Goal: Task Accomplishment & Management: Manage account settings

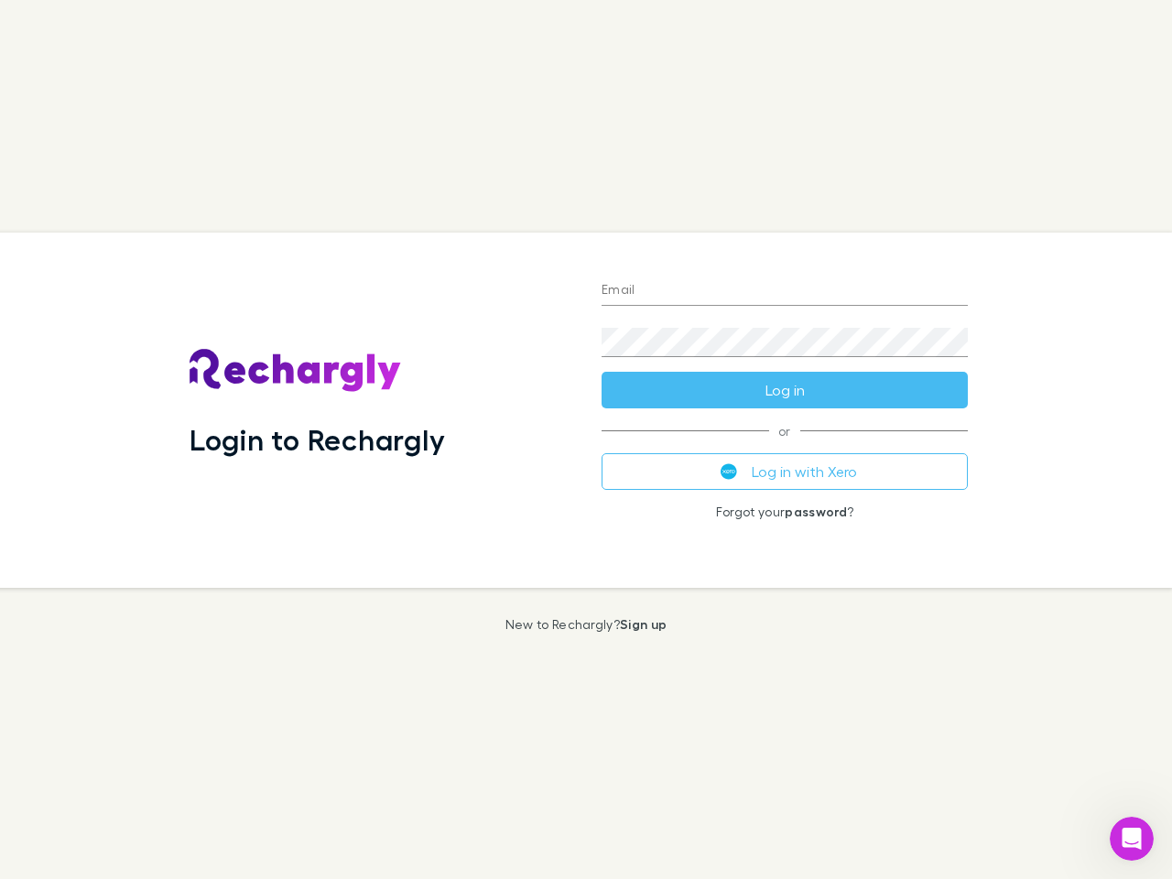
click at [586, 439] on div "Login to Rechargly" at bounding box center [381, 410] width 412 height 355
click at [785, 291] on input "Email" at bounding box center [784, 290] width 366 height 29
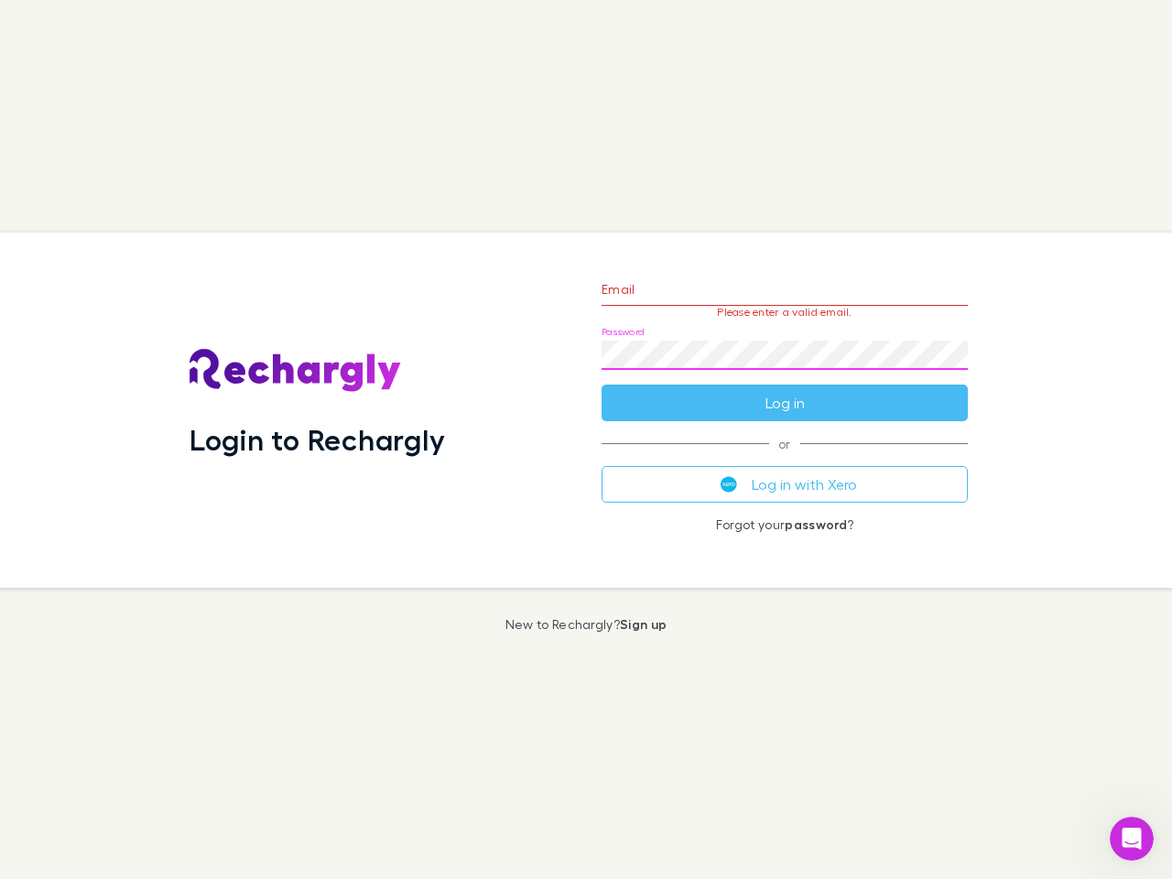
click at [785, 390] on form "Email Please enter a valid email. Password Log in" at bounding box center [784, 341] width 366 height 159
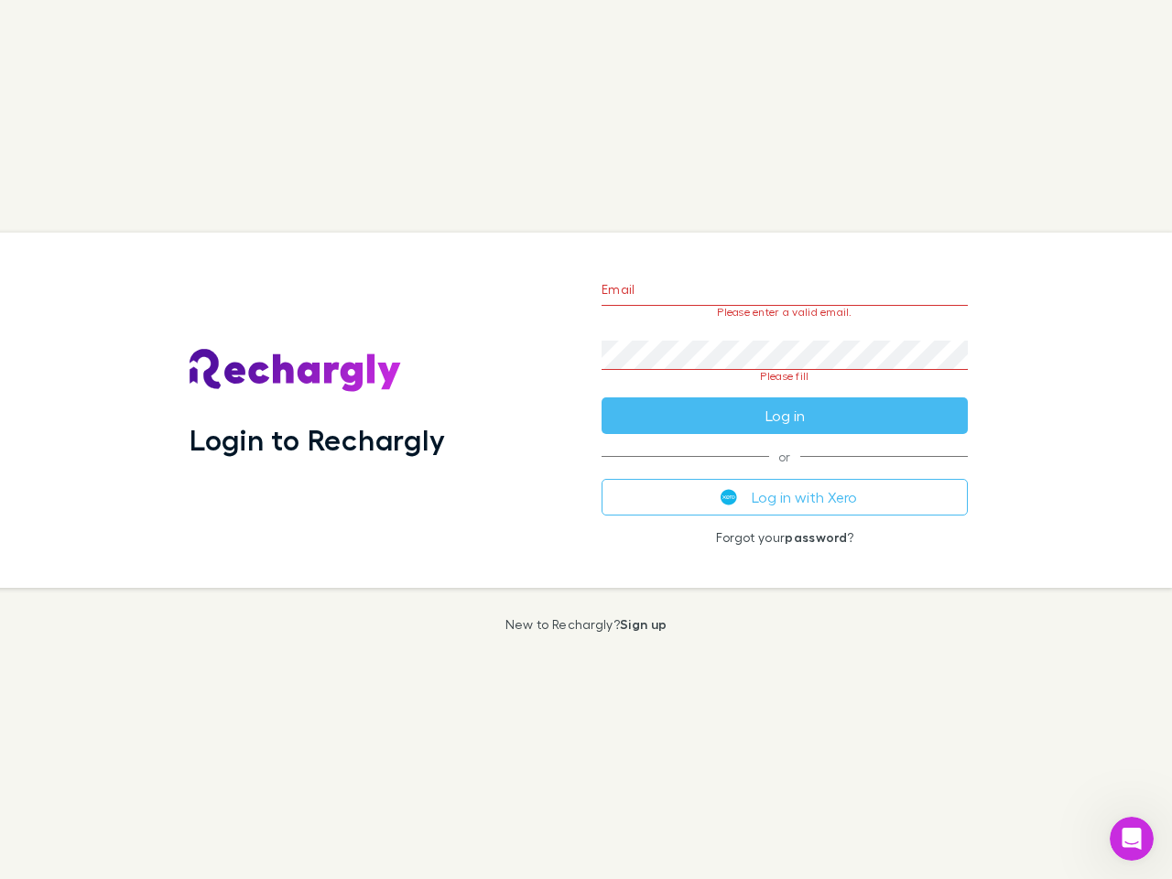
click at [785, 471] on div "Email Please enter a valid email. Password Please fill Log in or Log in with Xe…" at bounding box center [785, 410] width 396 height 355
click at [1132, 839] on icon "Open Intercom Messenger" at bounding box center [1132, 839] width 30 height 30
